Goal: Information Seeking & Learning: Learn about a topic

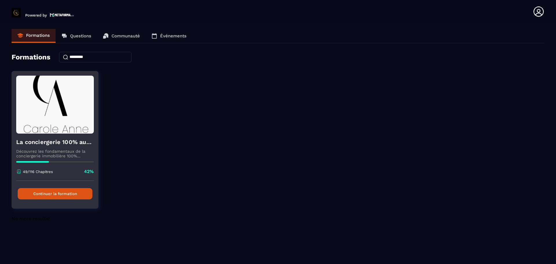
click at [58, 194] on button "Continuer la formation" at bounding box center [55, 193] width 75 height 11
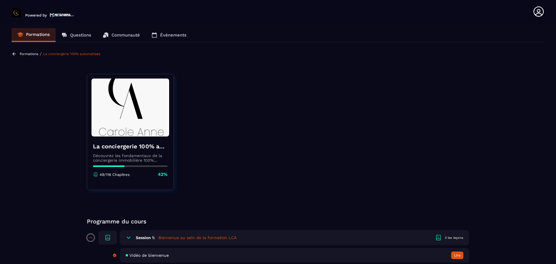
scroll to position [1, 0]
click at [169, 36] on p "Événements" at bounding box center [173, 35] width 26 height 5
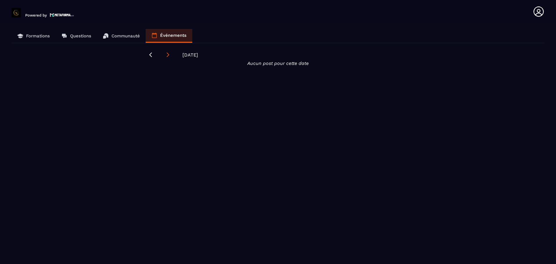
click at [166, 55] on icon at bounding box center [168, 55] width 6 height 6
click at [149, 55] on icon at bounding box center [150, 54] width 3 height 5
click at [167, 54] on icon at bounding box center [168, 55] width 6 height 6
click at [36, 35] on p "Formations" at bounding box center [38, 35] width 24 height 5
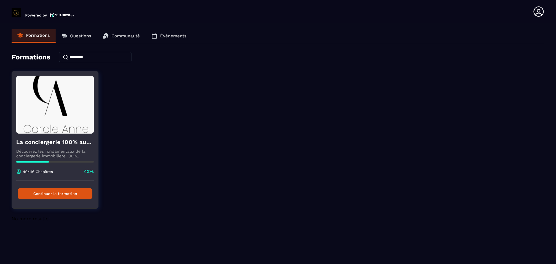
click at [62, 193] on button "Continuer la formation" at bounding box center [55, 193] width 75 height 11
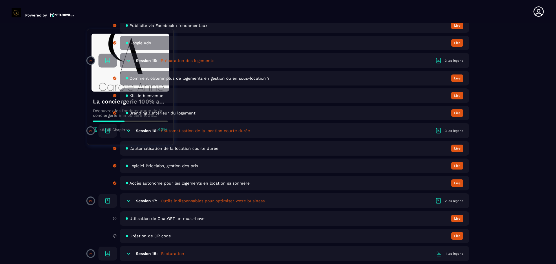
scroll to position [1159, 0]
click at [155, 216] on div "Utilisation de ChatGPT un must-have Lire" at bounding box center [294, 218] width 349 height 14
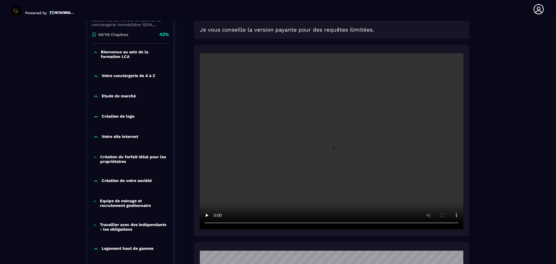
scroll to position [211, 0]
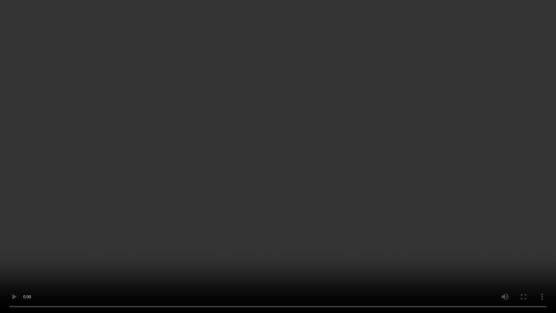
click at [526, 264] on video at bounding box center [278, 156] width 556 height 313
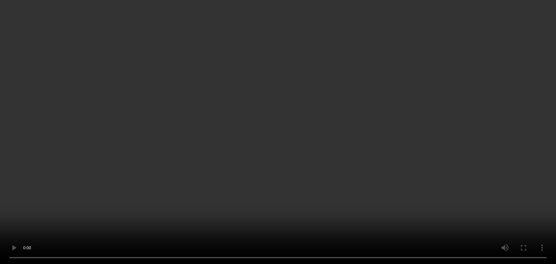
scroll to position [418, 0]
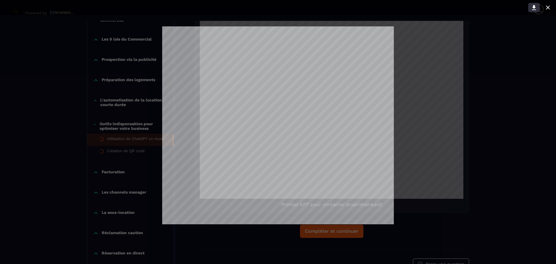
click at [533, 8] on icon at bounding box center [534, 7] width 4 height 5
click at [548, 6] on icon at bounding box center [547, 7] width 7 height 7
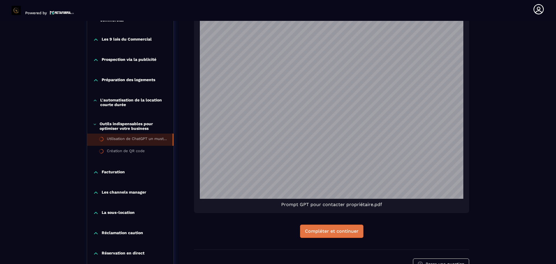
click at [333, 232] on div "Compléter et continuer" at bounding box center [332, 231] width 54 height 6
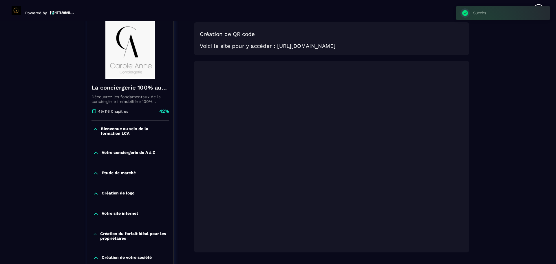
scroll to position [60, 0]
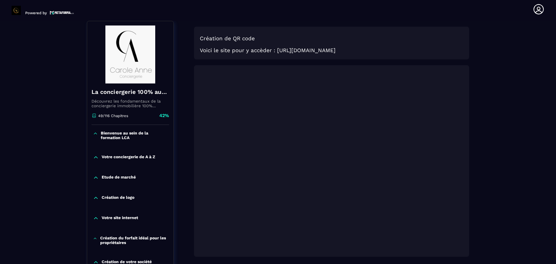
click at [311, 50] on h3 "Voici le site pour y accèder : [URL][DOMAIN_NAME]" at bounding box center [332, 50] width 264 height 6
drag, startPoint x: 276, startPoint y: 49, endPoint x: 373, endPoint y: 55, distance: 97.5
click at [373, 65] on div "Création de QR code Voici le site pour y accèder : [URL][DOMAIN_NAME]" at bounding box center [331, 160] width 275 height 191
copy h3 "[URL][DOMAIN_NAME]"
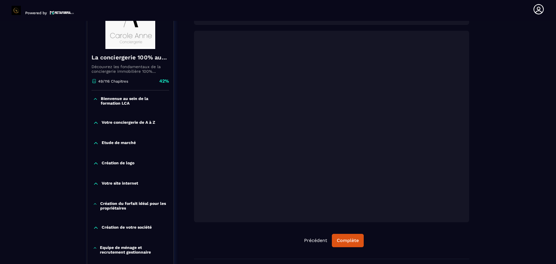
scroll to position [139, 0]
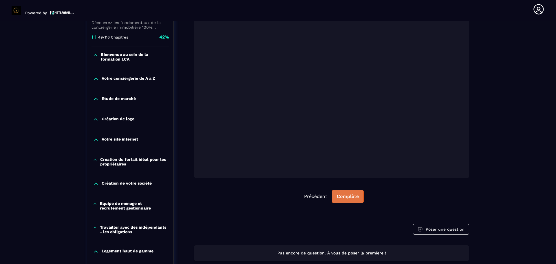
click at [345, 191] on button "Complète" at bounding box center [348, 196] width 32 height 13
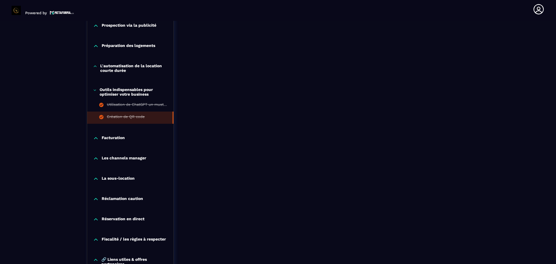
scroll to position [452, 0]
click at [103, 136] on p "Facturation" at bounding box center [113, 138] width 23 height 6
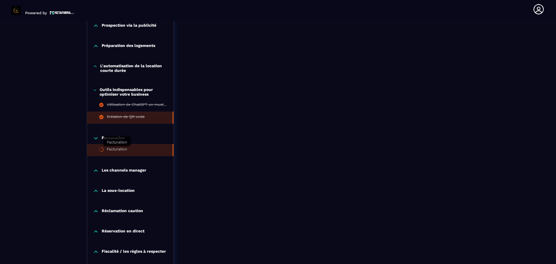
click at [114, 149] on div "Facturation" at bounding box center [117, 150] width 20 height 6
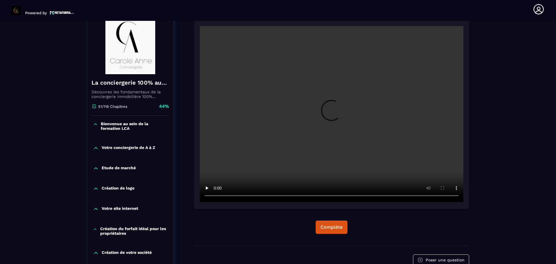
scroll to position [60, 0]
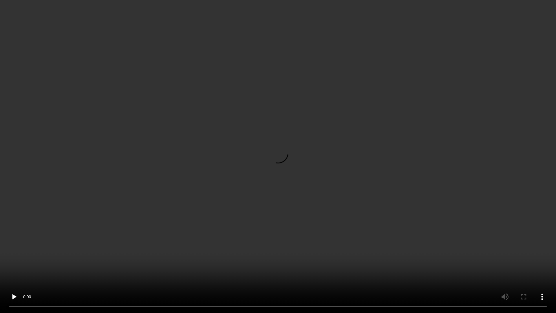
click at [286, 98] on video at bounding box center [278, 156] width 556 height 313
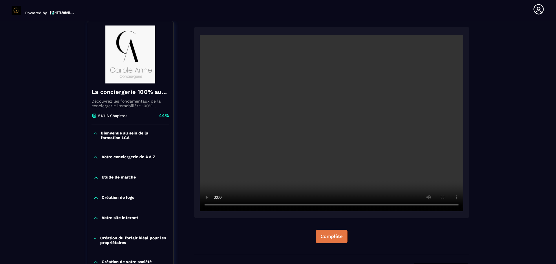
click at [334, 237] on div "Complète" at bounding box center [332, 236] width 22 height 6
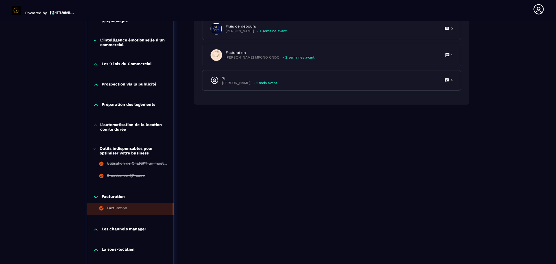
scroll to position [394, 0]
click at [127, 227] on p "Les channels manager" at bounding box center [124, 229] width 45 height 6
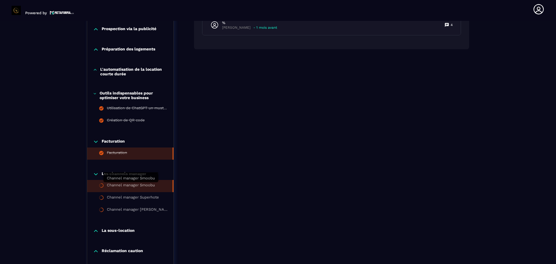
click at [129, 184] on div "Channel manager Smoobu" at bounding box center [131, 186] width 48 height 6
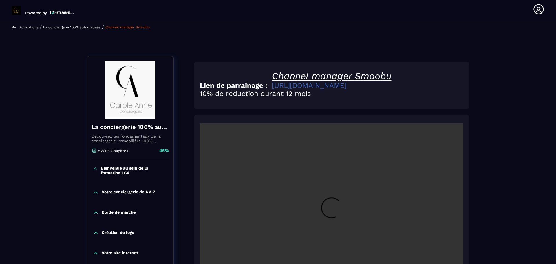
scroll to position [25, 0]
click at [314, 87] on link "[URL][DOMAIN_NAME]" at bounding box center [309, 86] width 75 height 8
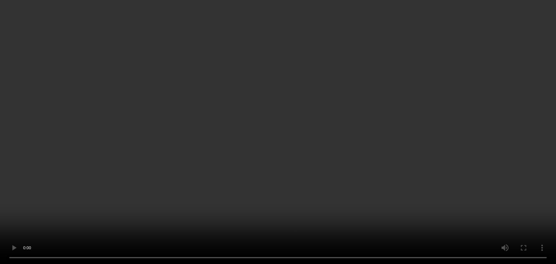
scroll to position [185, 0]
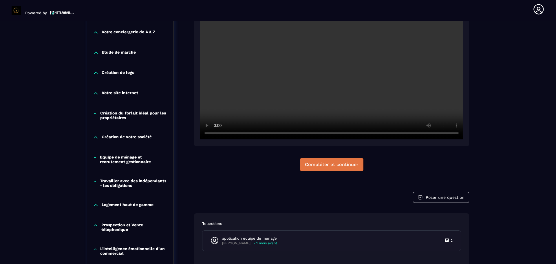
click at [341, 164] on div "Compléter et continuer" at bounding box center [332, 165] width 54 height 6
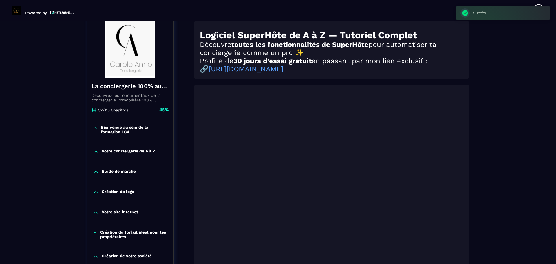
scroll to position [60, 0]
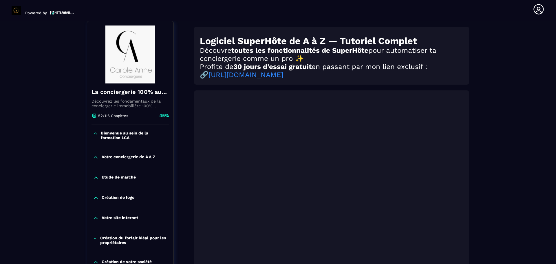
click at [283, 78] on link "[URL][DOMAIN_NAME]" at bounding box center [246, 75] width 75 height 8
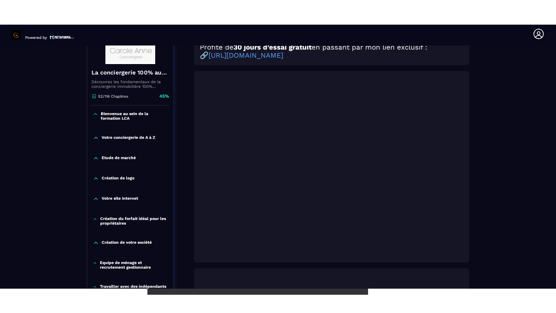
scroll to position [104, 0]
